Goal: Task Accomplishment & Management: Use online tool/utility

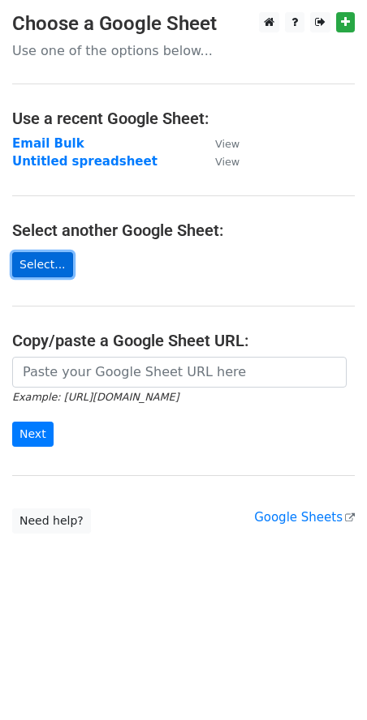
click at [36, 259] on link "Select..." at bounding box center [42, 264] width 61 height 25
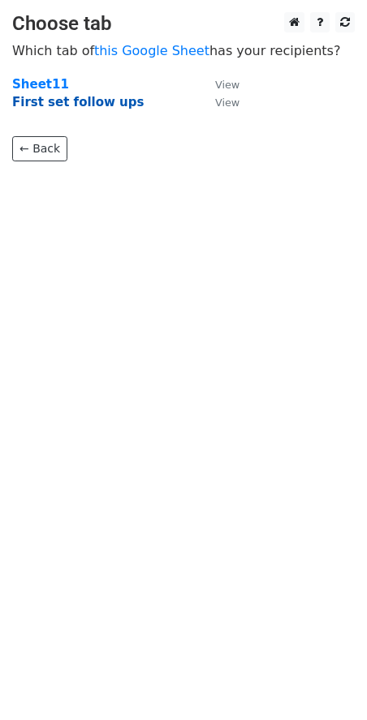
click at [51, 105] on strong "First set follow ups" at bounding box center [77, 102] width 131 height 15
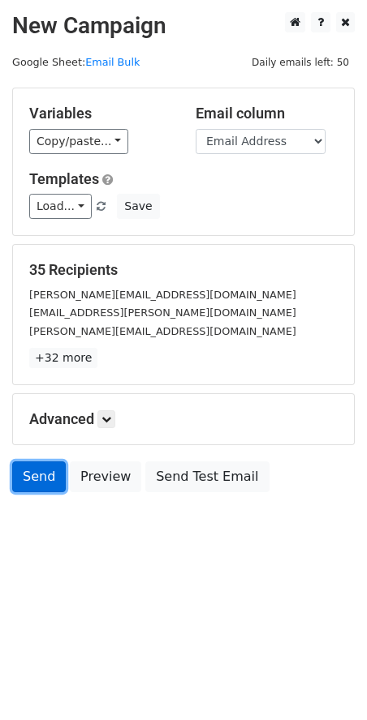
click at [31, 480] on link "Send" at bounding box center [39, 476] width 54 height 31
